Goal: Download file/media

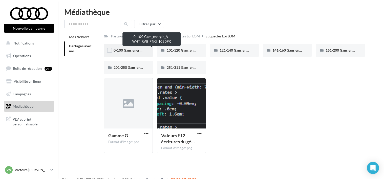
click at [129, 52] on span "0-100 Gam_energie_A-WHT_RVB_PNG_1080PX" at bounding box center [152, 50] width 77 height 4
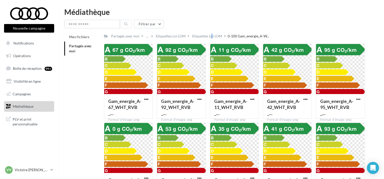
click at [208, 35] on div "Etiquettes Loi LOM" at bounding box center [207, 36] width 30 height 5
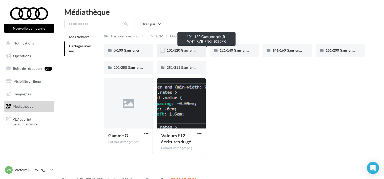
click at [181, 51] on span "101-120 Gam_energie_B-WHT_RVB_PNG_1080PX" at bounding box center [207, 50] width 81 height 4
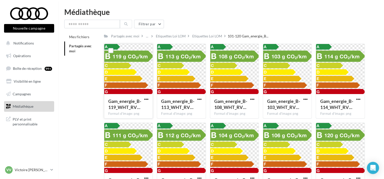
click at [131, 76] on div at bounding box center [128, 69] width 48 height 51
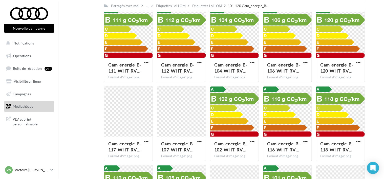
scroll to position [127, 0]
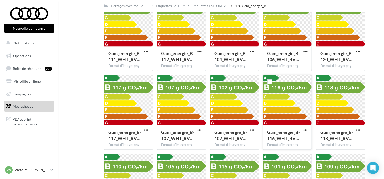
drag, startPoint x: 286, startPoint y: 106, endPoint x: 274, endPoint y: 97, distance: 15.8
click at [274, 97] on div at bounding box center [287, 100] width 48 height 51
drag, startPoint x: 282, startPoint y: 92, endPoint x: 277, endPoint y: 116, distance: 24.3
click at [277, 116] on div at bounding box center [287, 100] width 48 height 51
click at [307, 131] on span "button" at bounding box center [305, 130] width 4 height 4
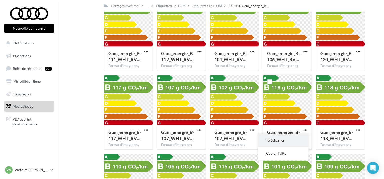
click at [278, 141] on button "Télécharger" at bounding box center [283, 140] width 51 height 13
